Goal: Communication & Community: Answer question/provide support

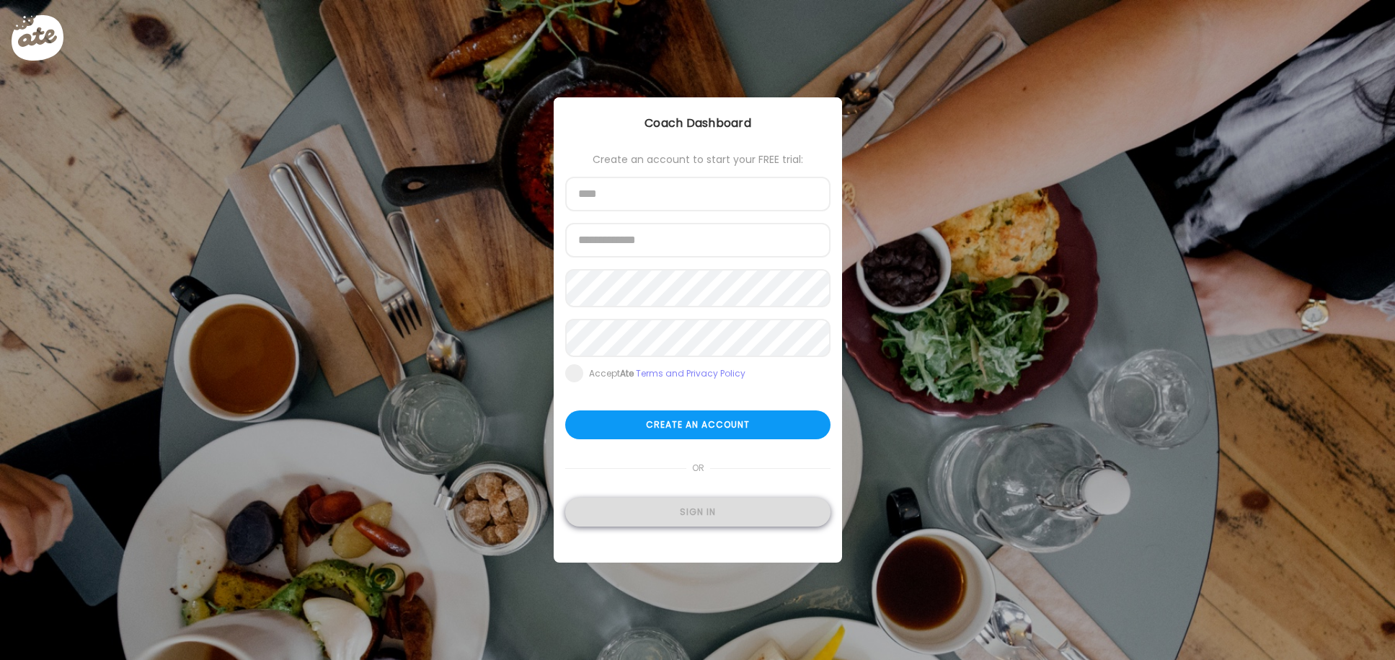
click at [680, 520] on div "Sign in" at bounding box center [697, 511] width 265 height 29
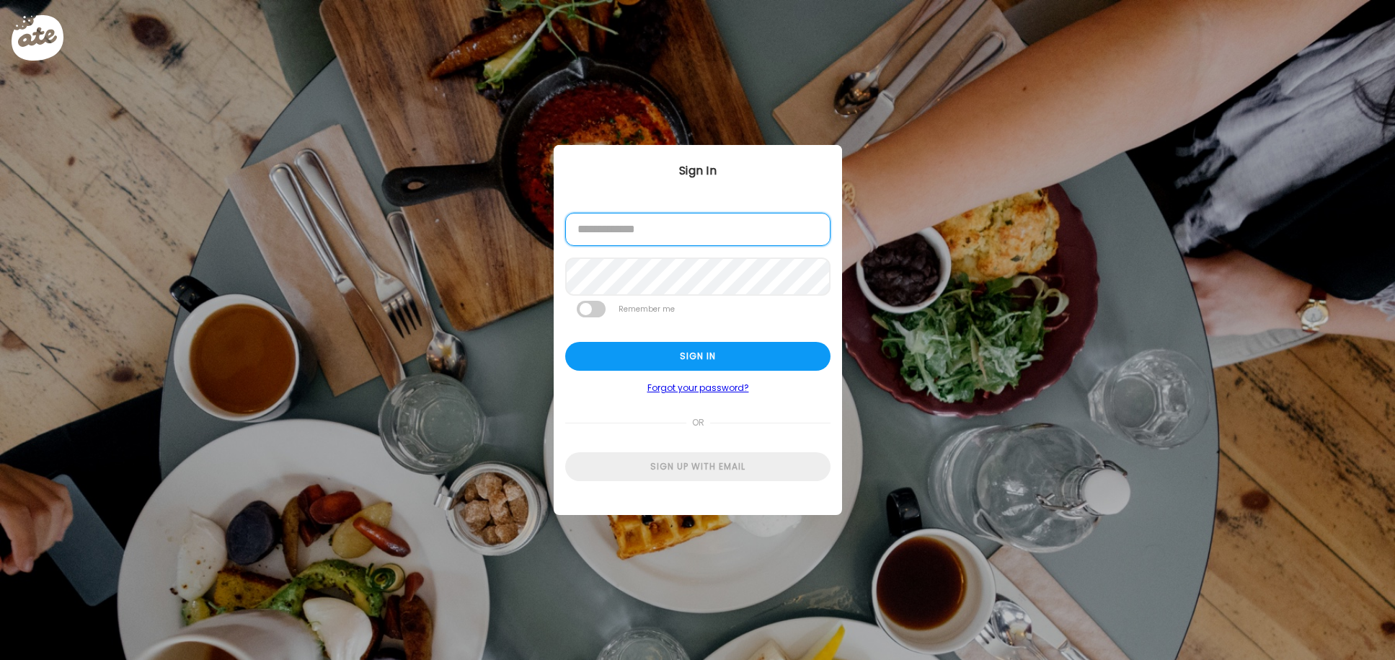
type input "**********"
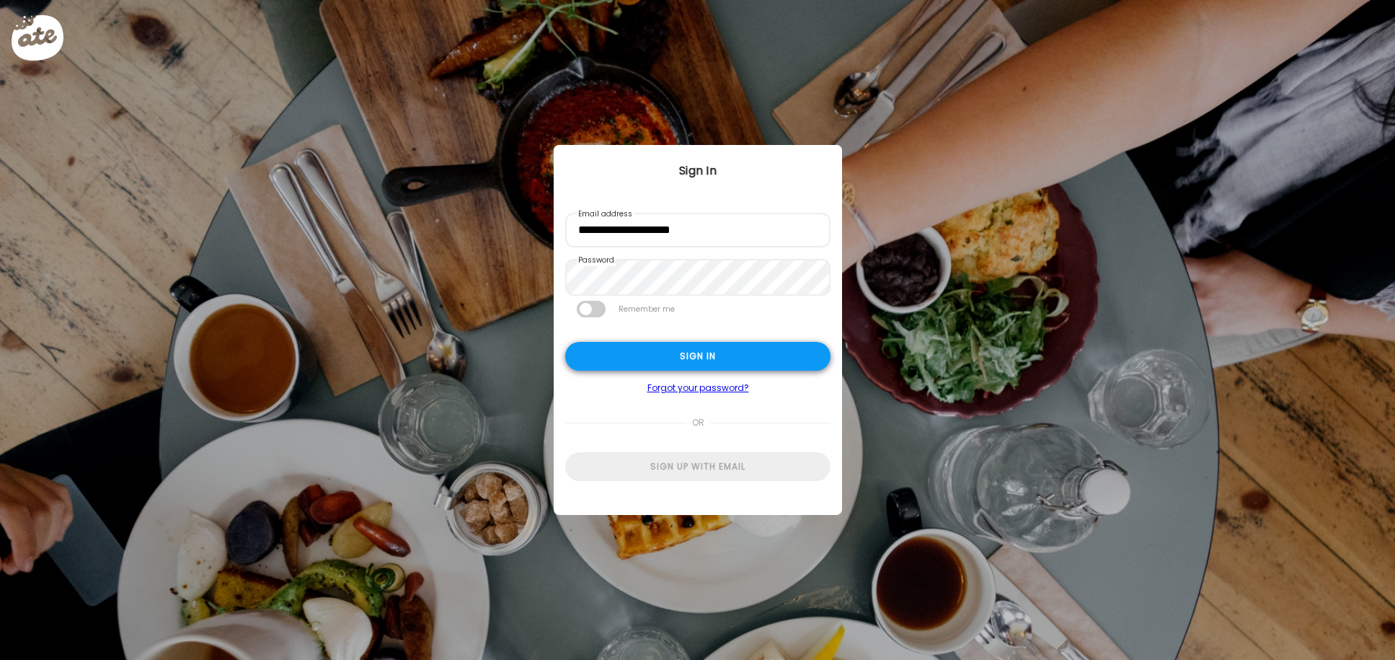
click at [685, 362] on div "Sign in" at bounding box center [697, 356] width 265 height 29
type textarea "**********"
type input "**********"
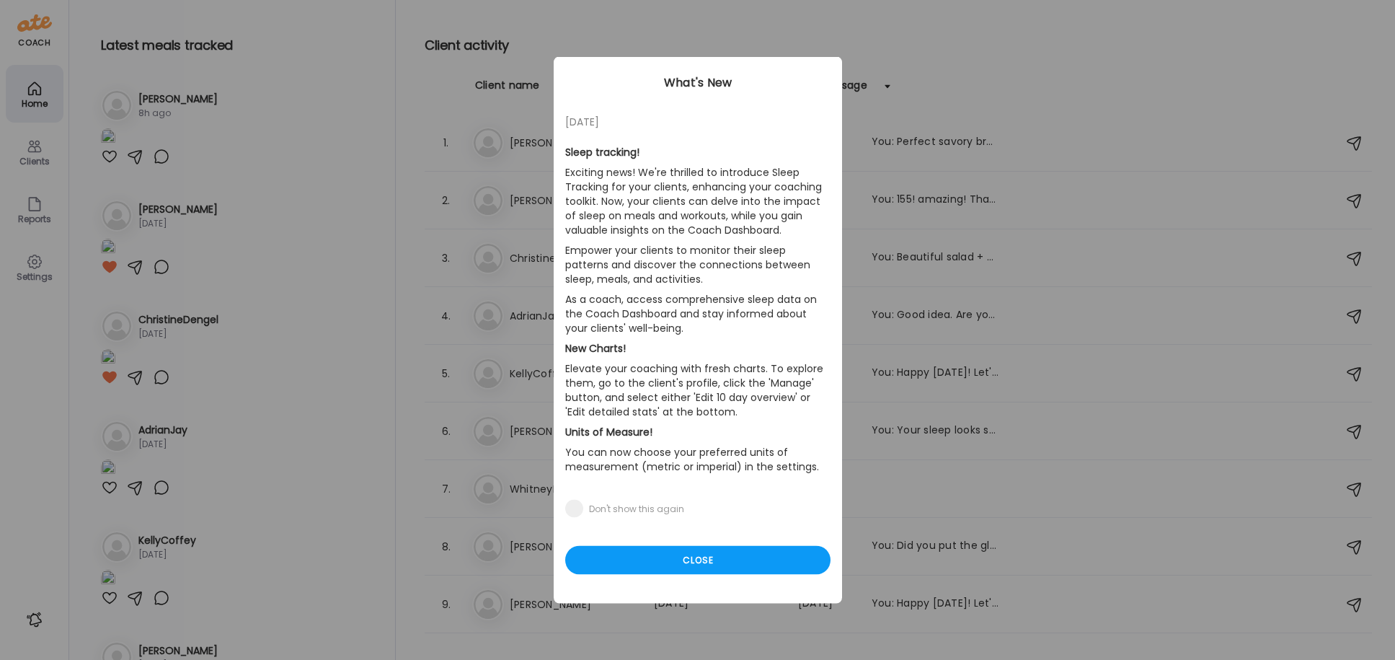
click at [25, 156] on div "Ate Coach Dashboard Wahoo! It’s official Take a moment to set up your Coach Pro…" at bounding box center [697, 330] width 1395 height 660
click at [683, 555] on div "Close" at bounding box center [697, 560] width 265 height 29
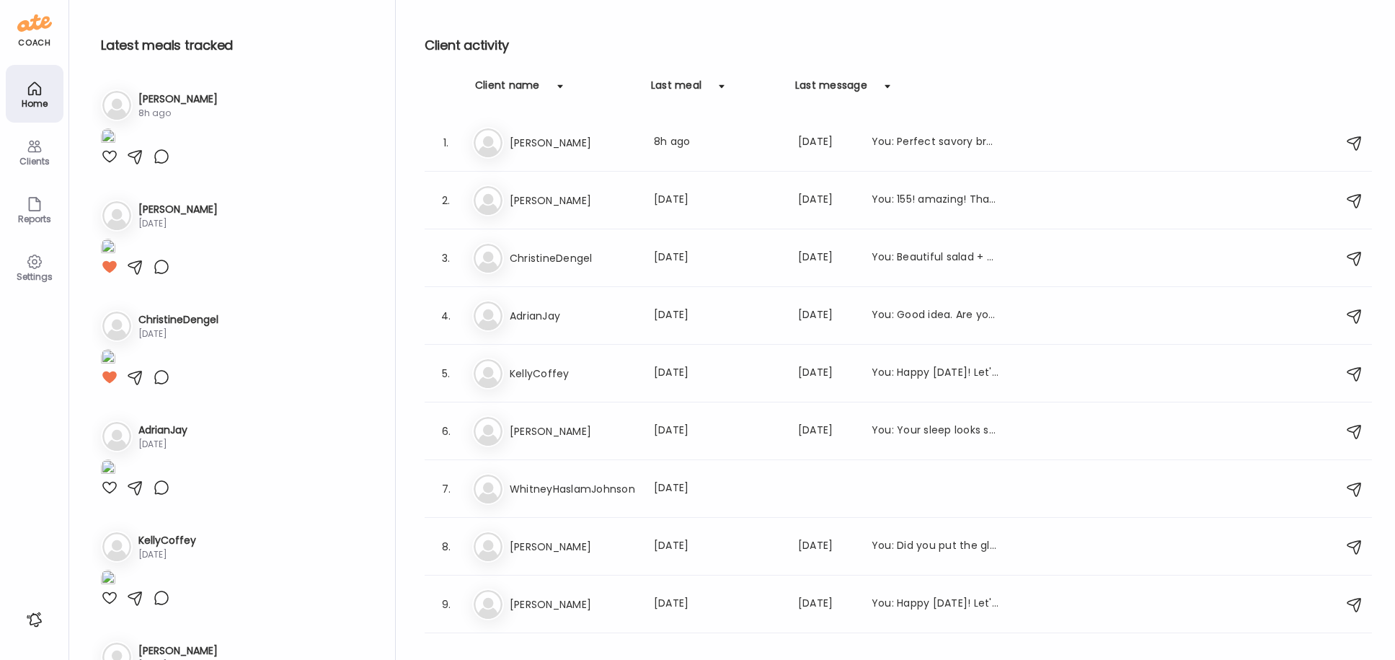
click at [22, 151] on div "Clients" at bounding box center [35, 152] width 58 height 58
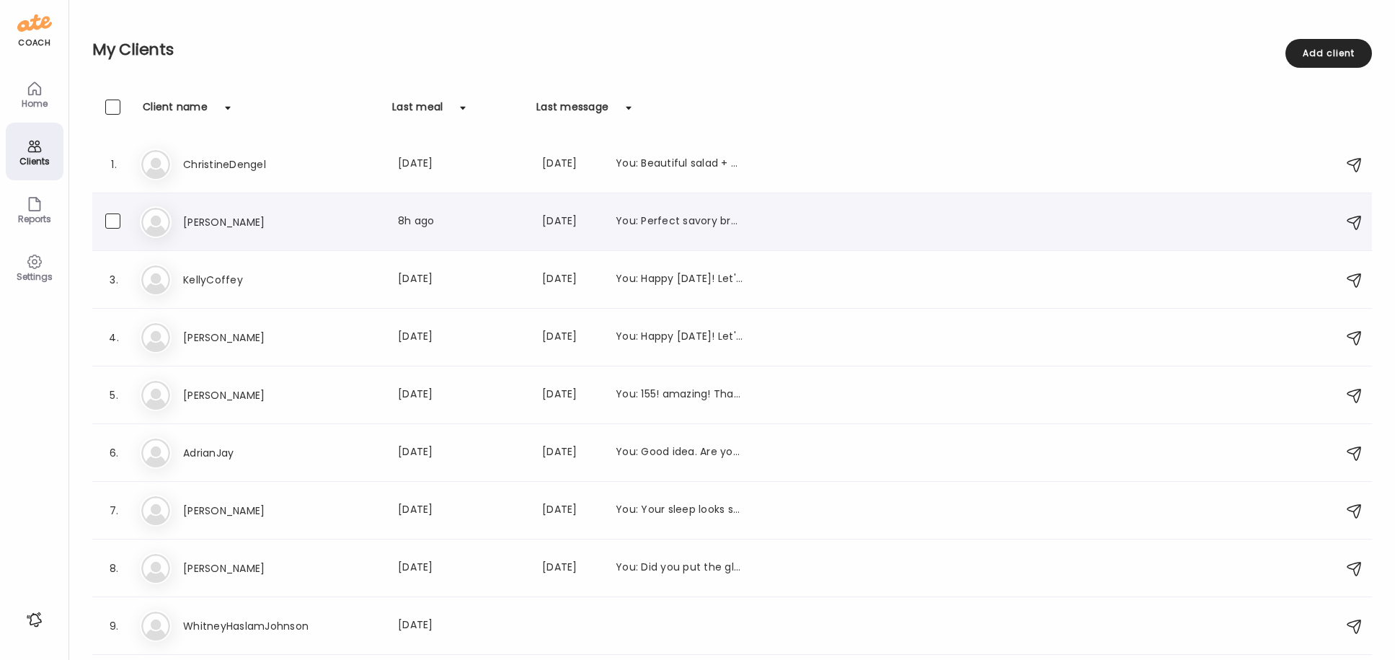
click at [205, 223] on h3 "[PERSON_NAME]" at bounding box center [246, 221] width 127 height 17
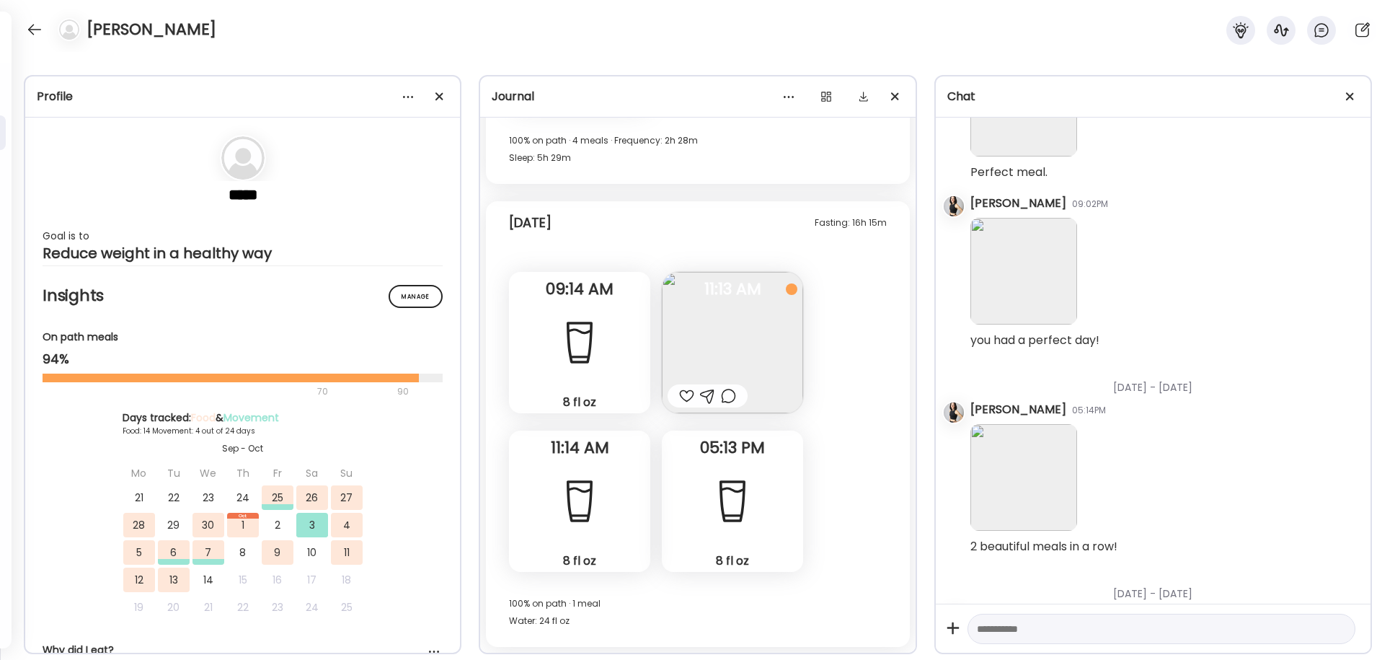
scroll to position [3581, 0]
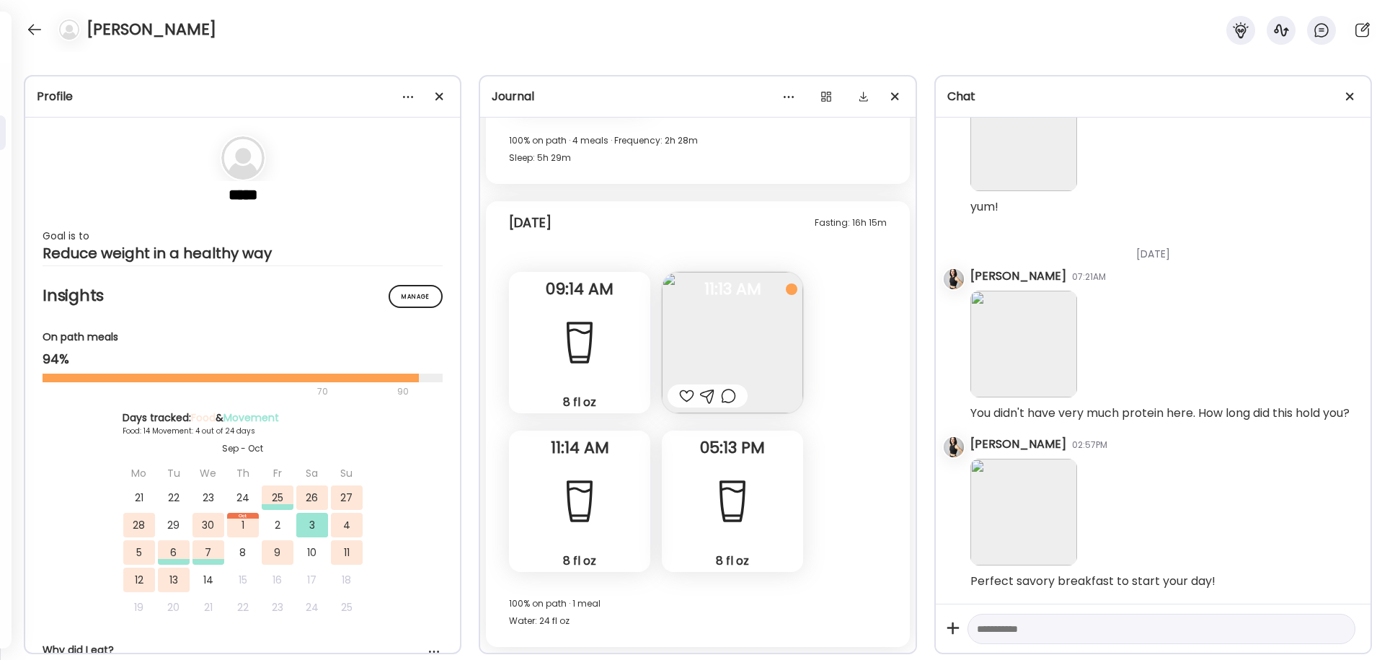
click at [718, 349] on img at bounding box center [732, 342] width 141 height 141
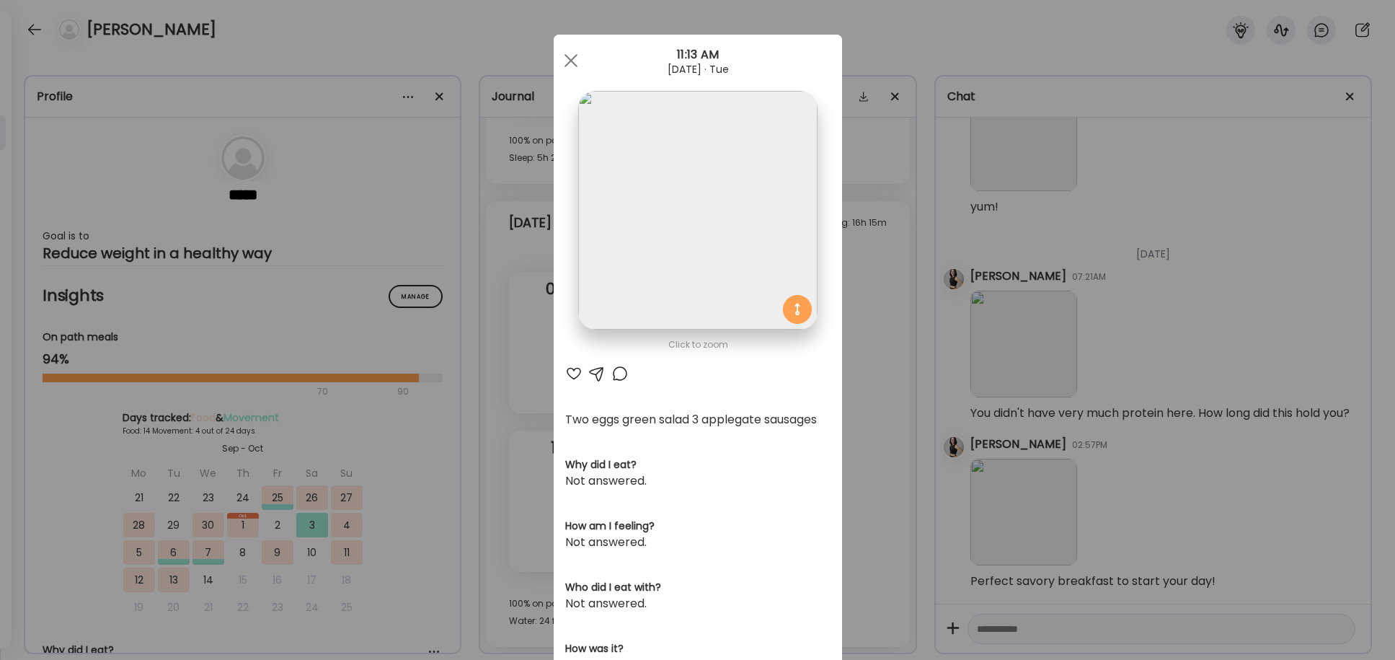
click at [572, 374] on div at bounding box center [573, 373] width 17 height 17
click at [570, 66] on div at bounding box center [571, 60] width 29 height 29
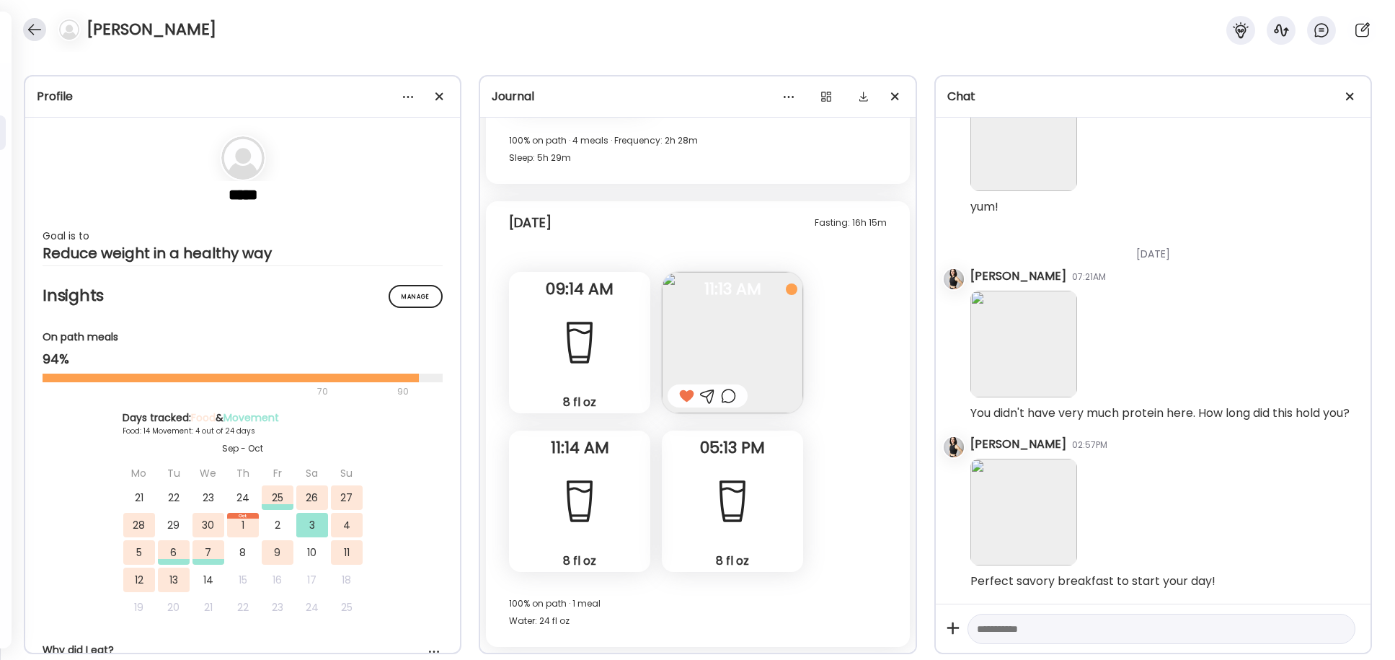
click at [34, 26] on div at bounding box center [34, 29] width 23 height 23
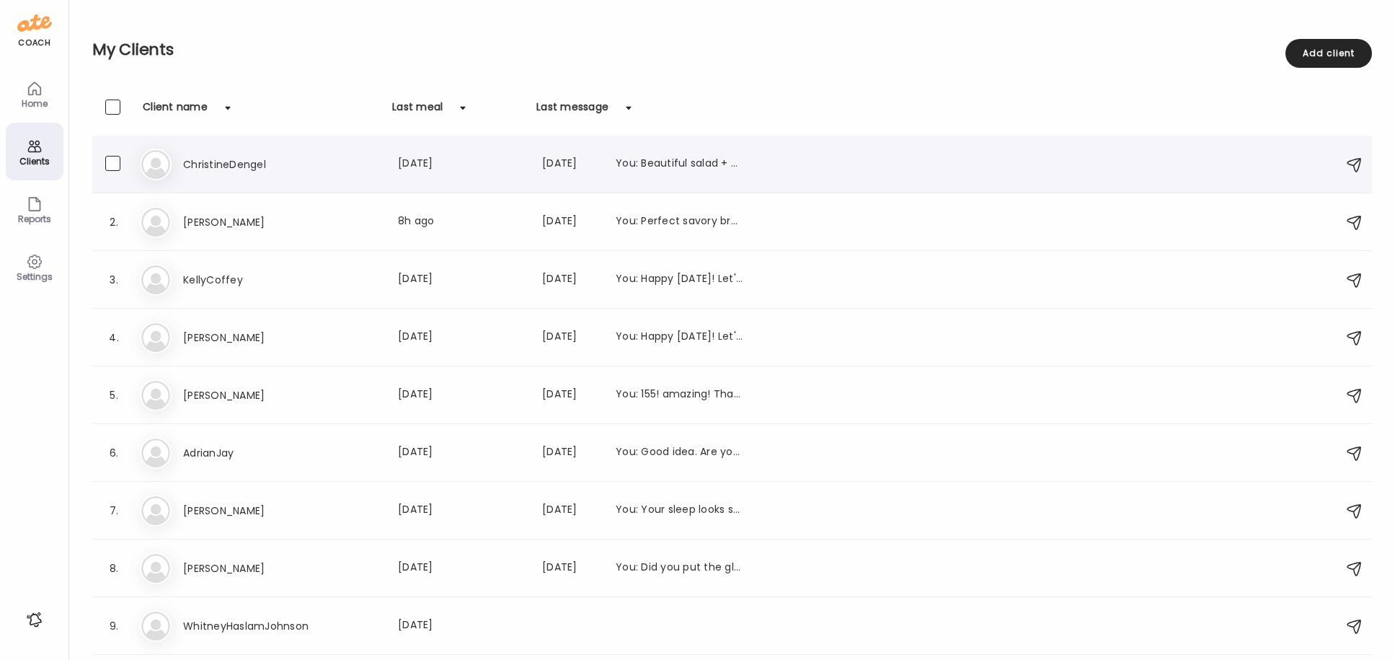
click at [203, 149] on div "Ch ChristineDengel Last meal: [DATE] Last message: [DATE] You: Beautiful salad …" at bounding box center [734, 164] width 1189 height 32
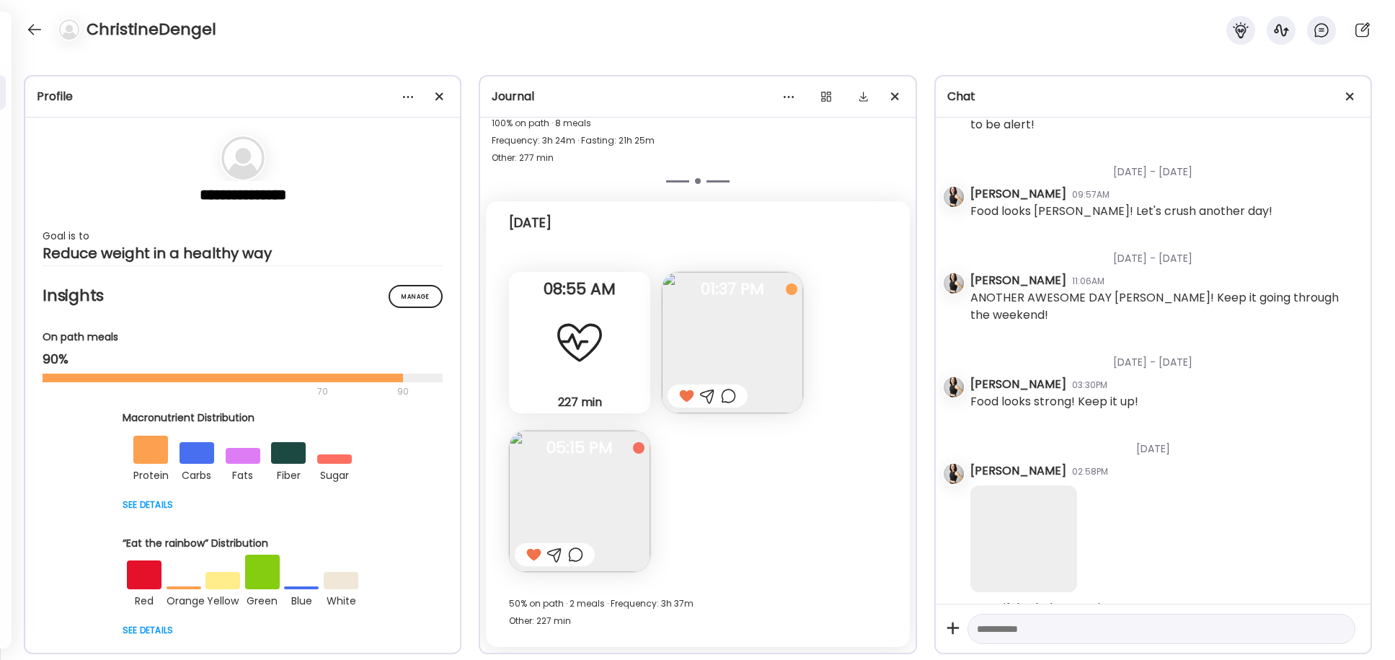
scroll to position [5626, 0]
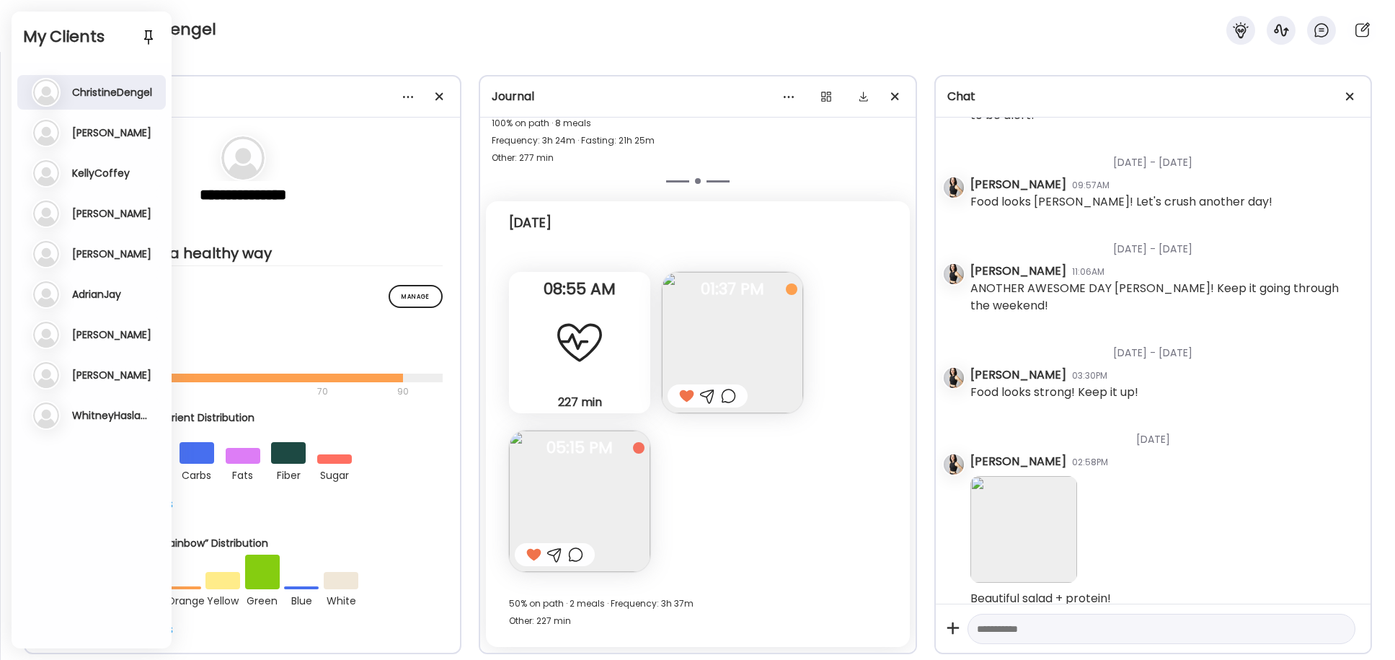
click at [109, 175] on h3 "KellyCoffey" at bounding box center [101, 173] width 58 height 13
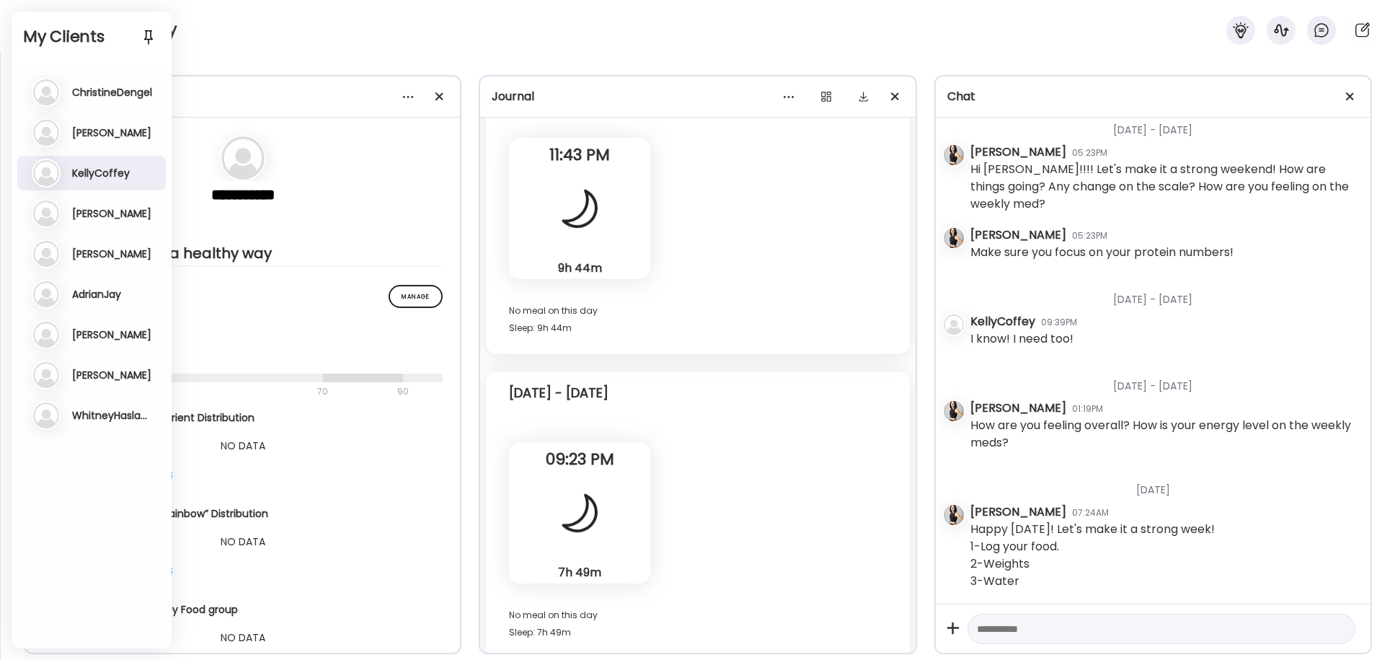
scroll to position [40836, 0]
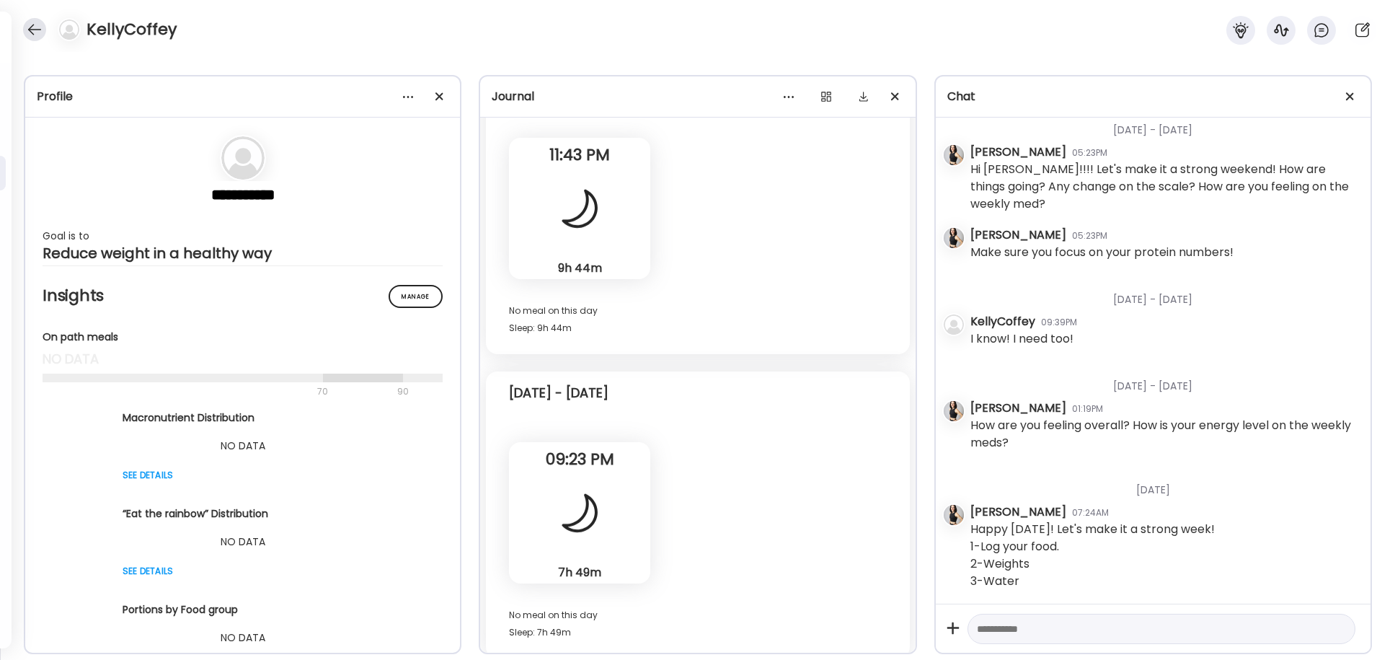
click at [27, 28] on div at bounding box center [34, 29] width 23 height 23
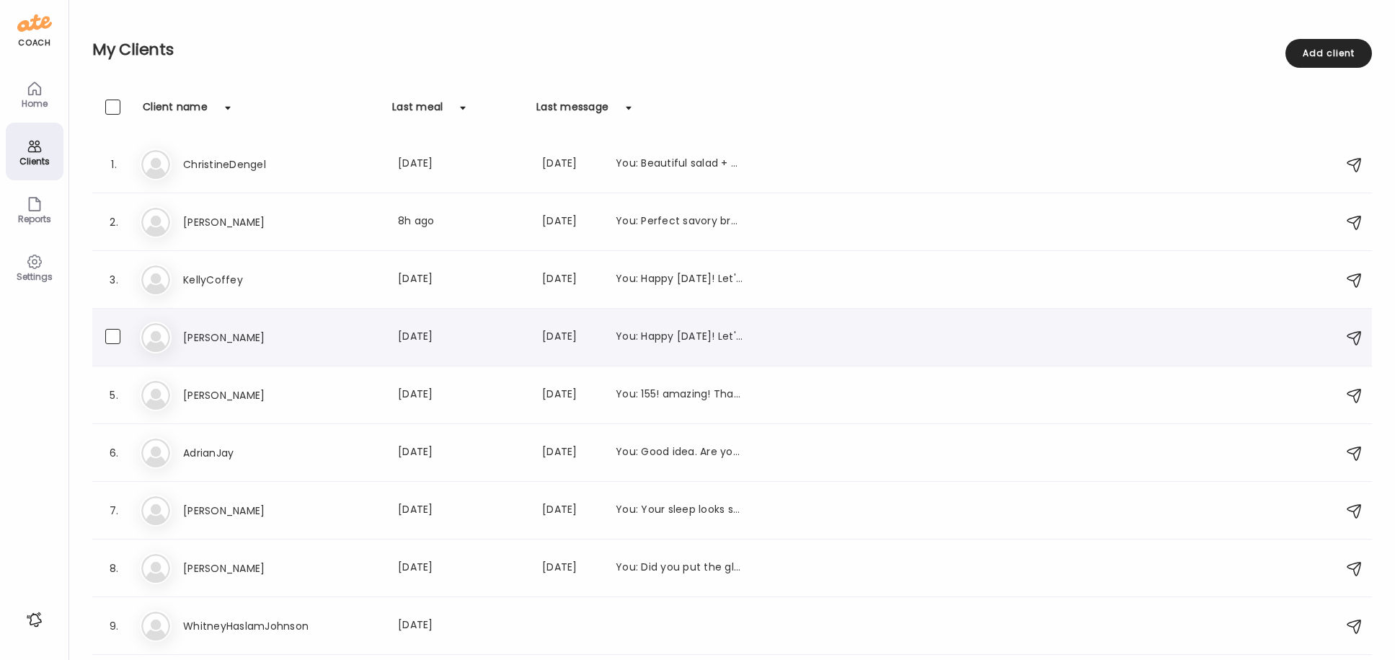
click at [247, 329] on h3 "[PERSON_NAME]" at bounding box center [246, 337] width 127 height 17
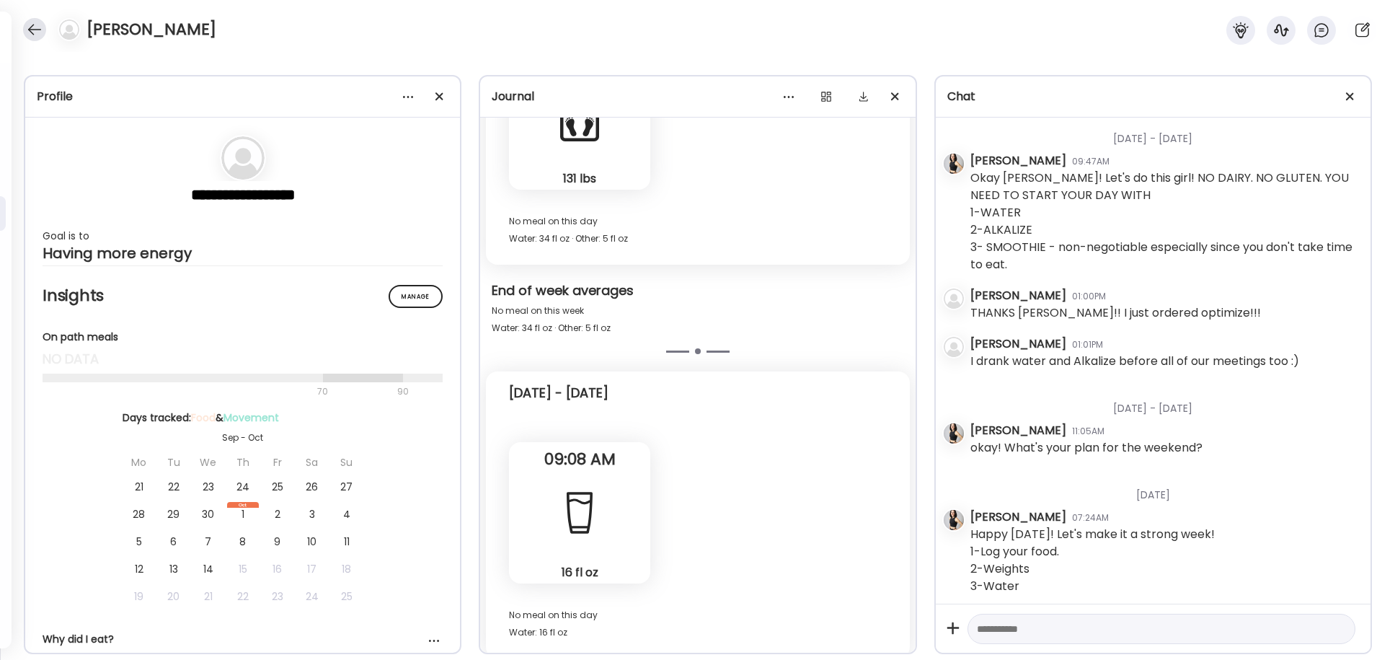
scroll to position [12, 0]
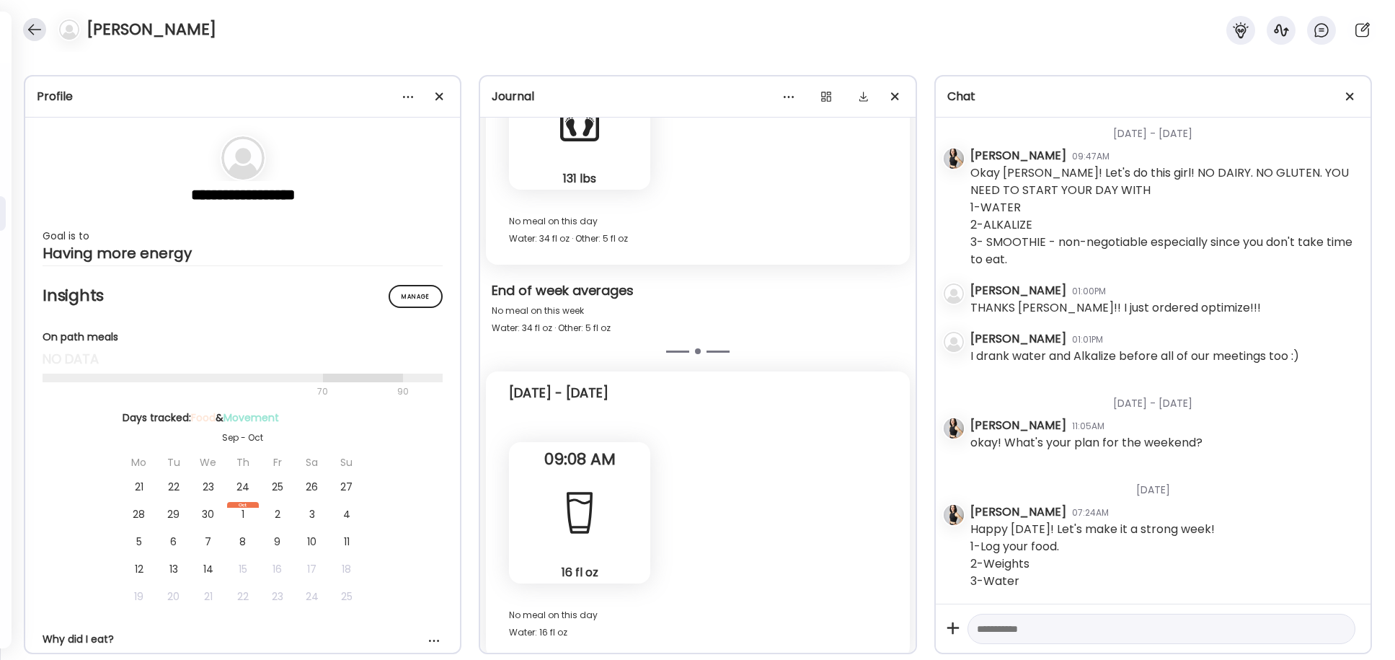
click at [29, 27] on div at bounding box center [34, 29] width 23 height 23
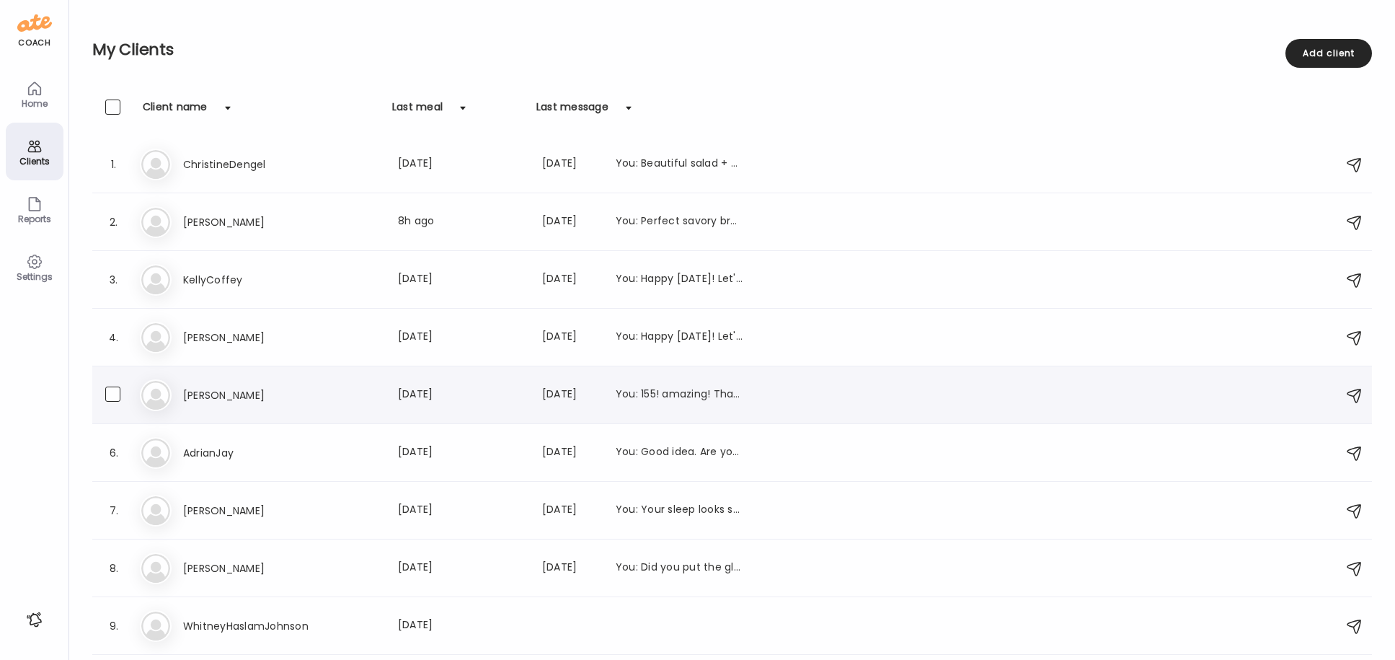
click at [201, 396] on h3 "[PERSON_NAME]" at bounding box center [246, 394] width 127 height 17
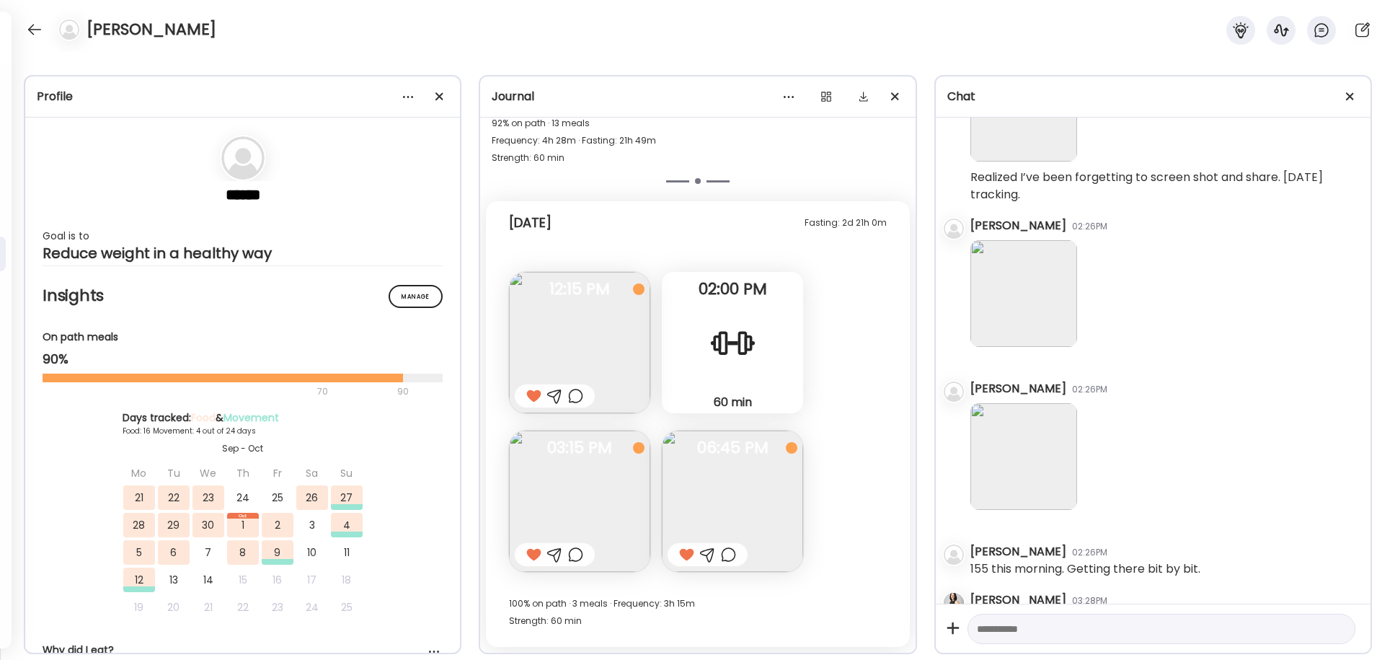
scroll to position [23323, 0]
click at [33, 27] on div at bounding box center [34, 29] width 23 height 23
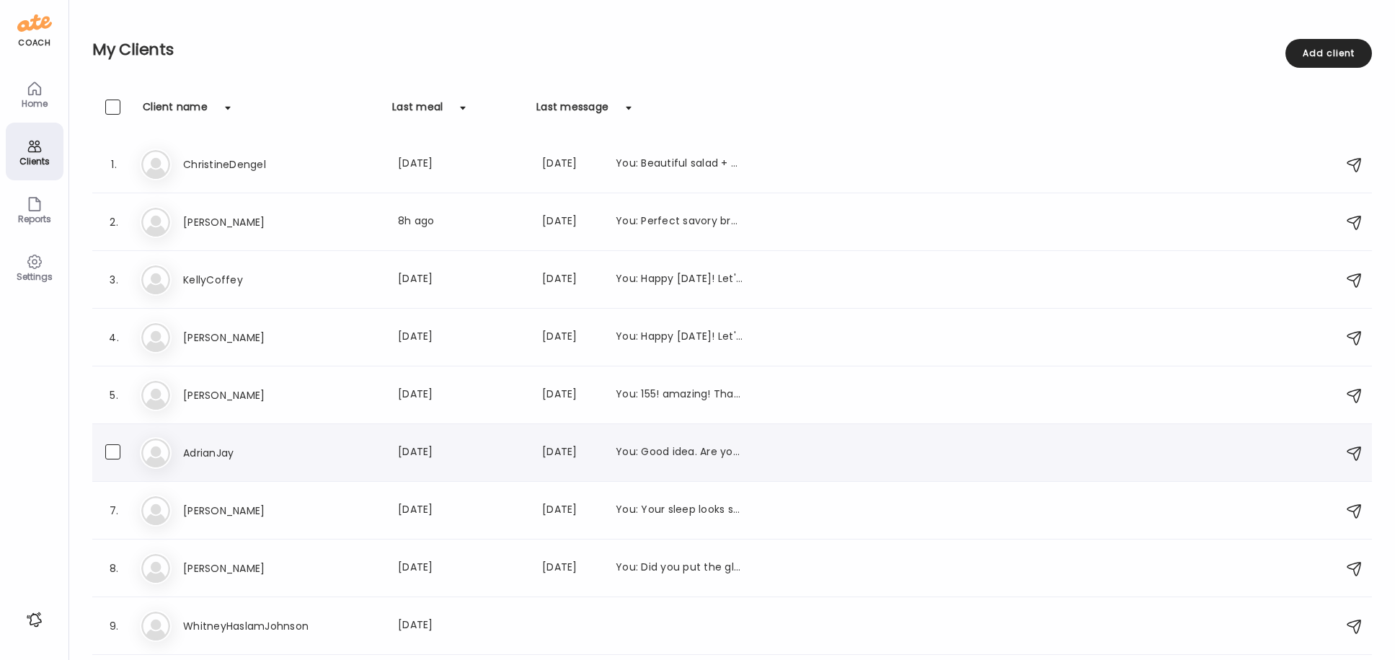
click at [203, 456] on h3 "AdrianJay" at bounding box center [246, 452] width 127 height 17
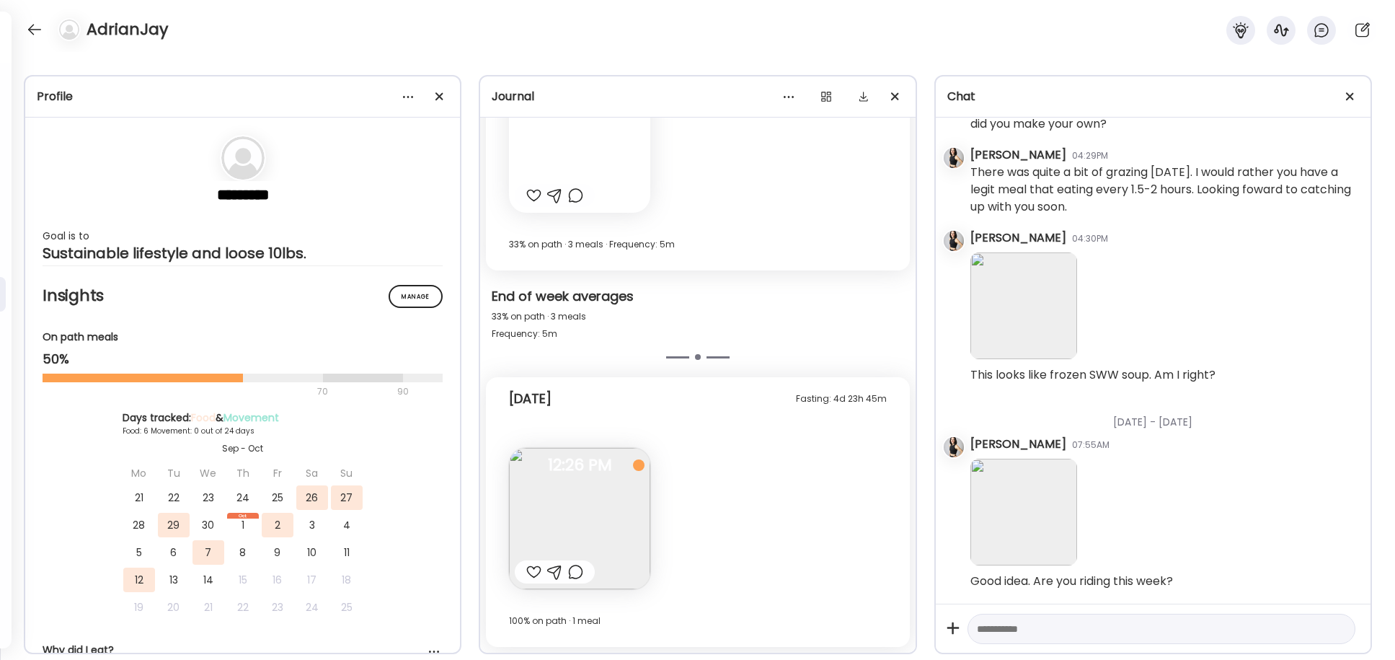
scroll to position [14071, 0]
click at [537, 569] on div at bounding box center [533, 571] width 15 height 17
click at [37, 25] on div at bounding box center [34, 29] width 23 height 23
